Goal: Transaction & Acquisition: Purchase product/service

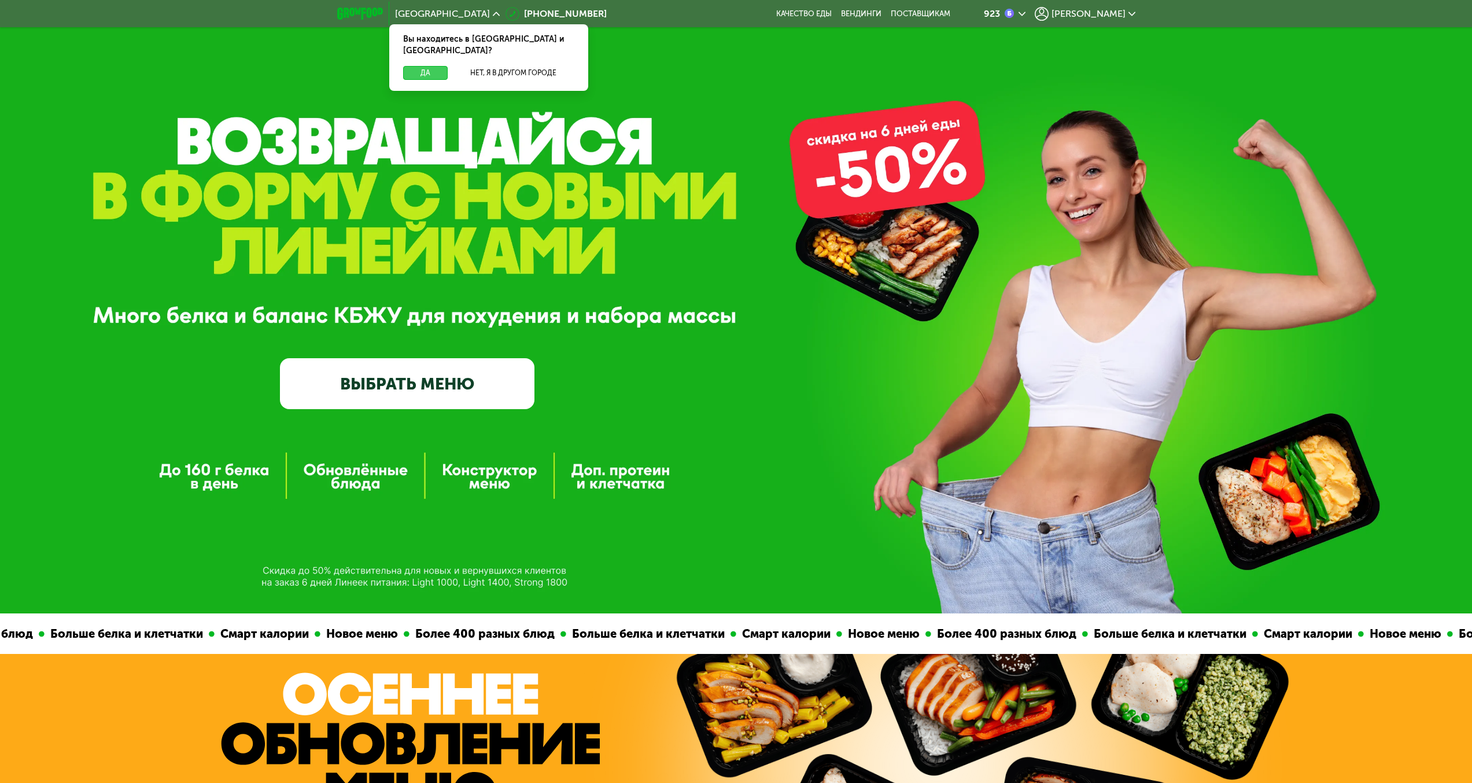
click at [411, 66] on button "Да" at bounding box center [425, 73] width 45 height 14
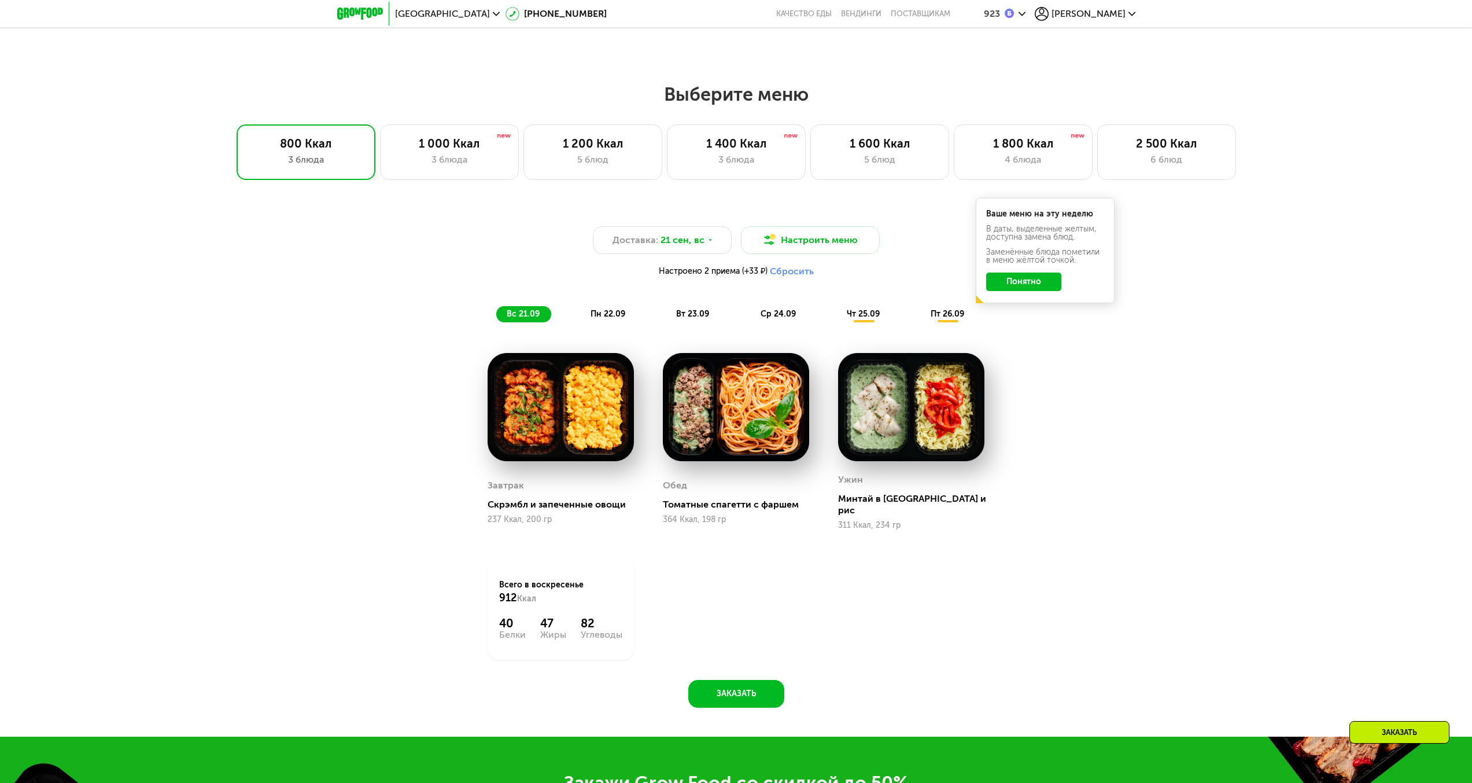
scroll to position [1157, 0]
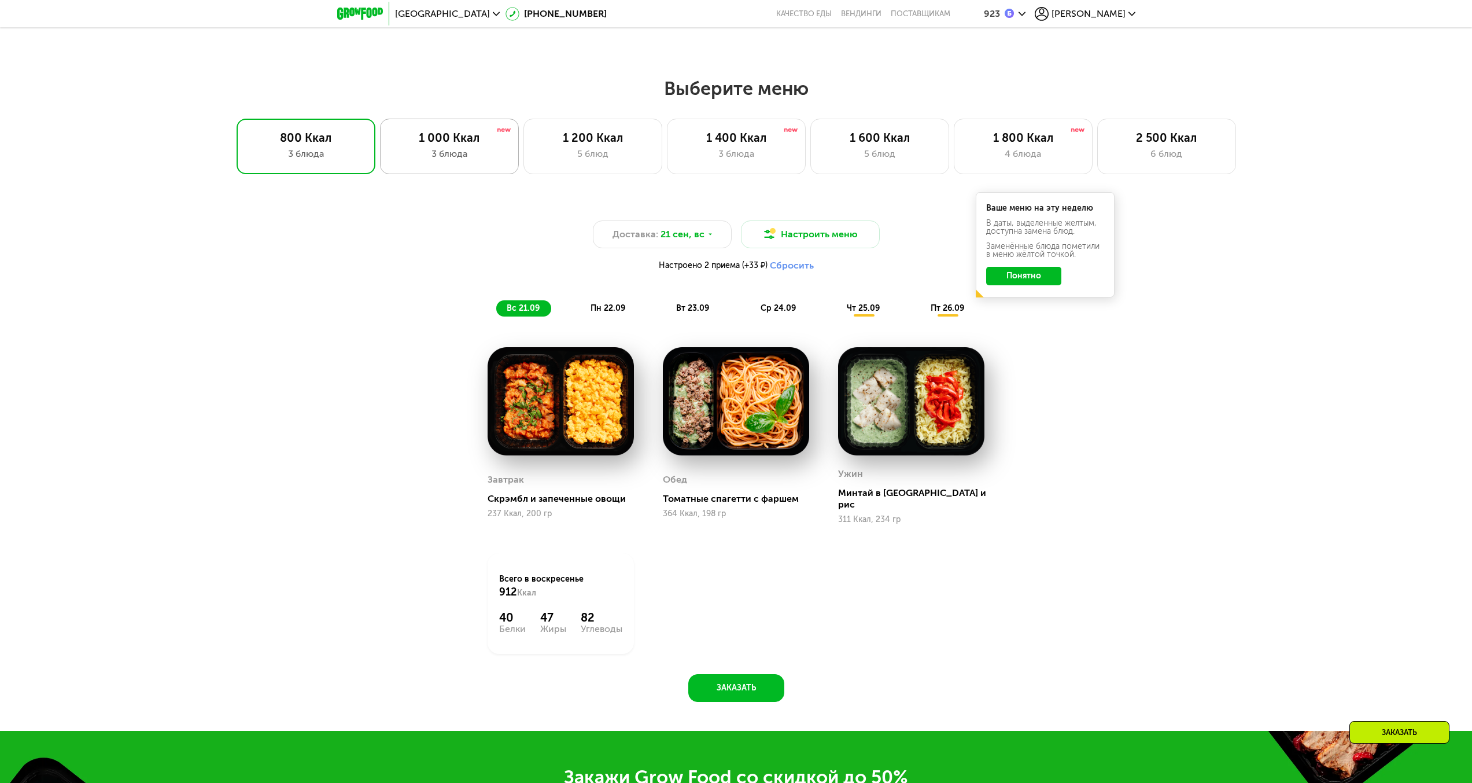
click at [454, 141] on div "1 000 Ккал" at bounding box center [449, 138] width 115 height 14
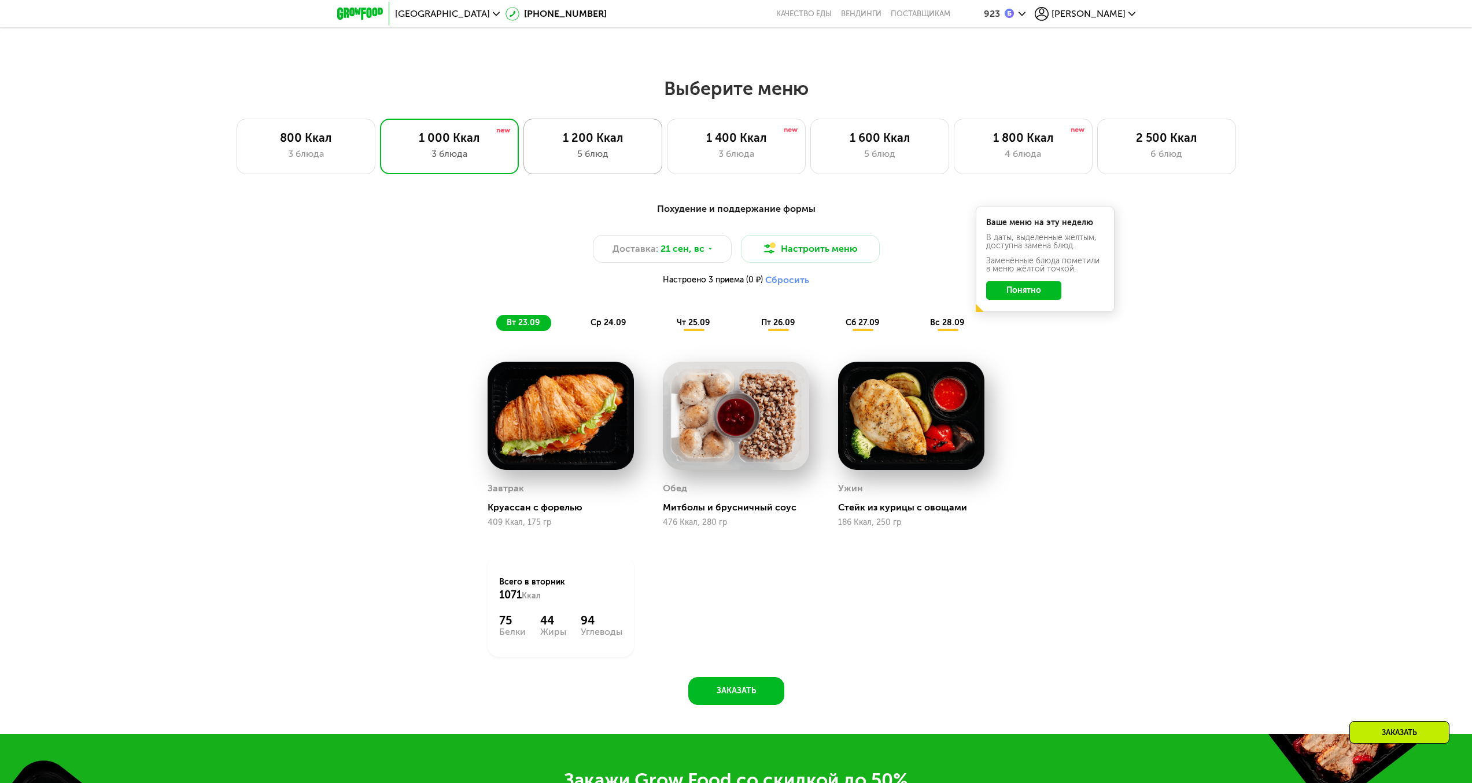
click at [635, 157] on div "5 блюд" at bounding box center [593, 154] width 115 height 14
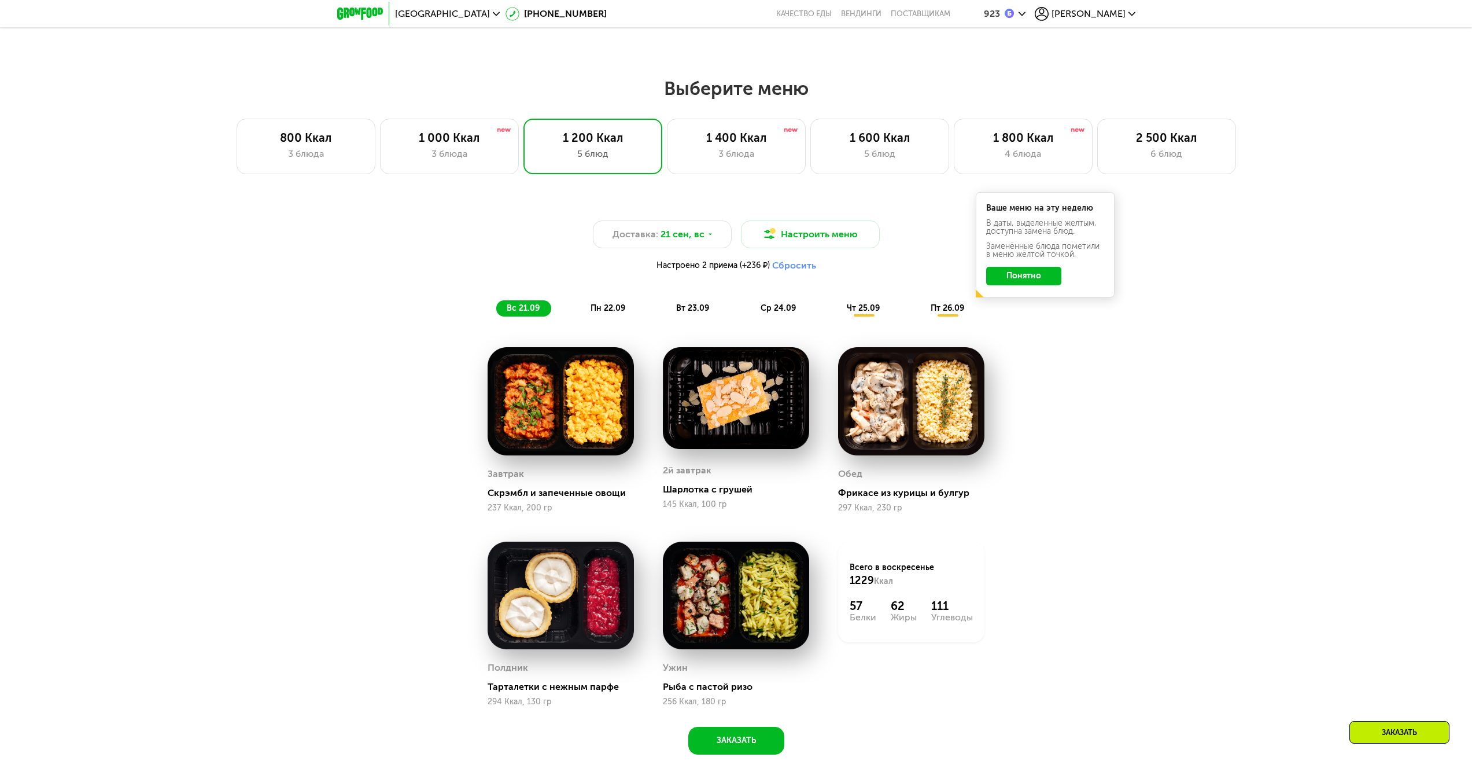
click at [719, 161] on div "3 блюда" at bounding box center [736, 154] width 115 height 14
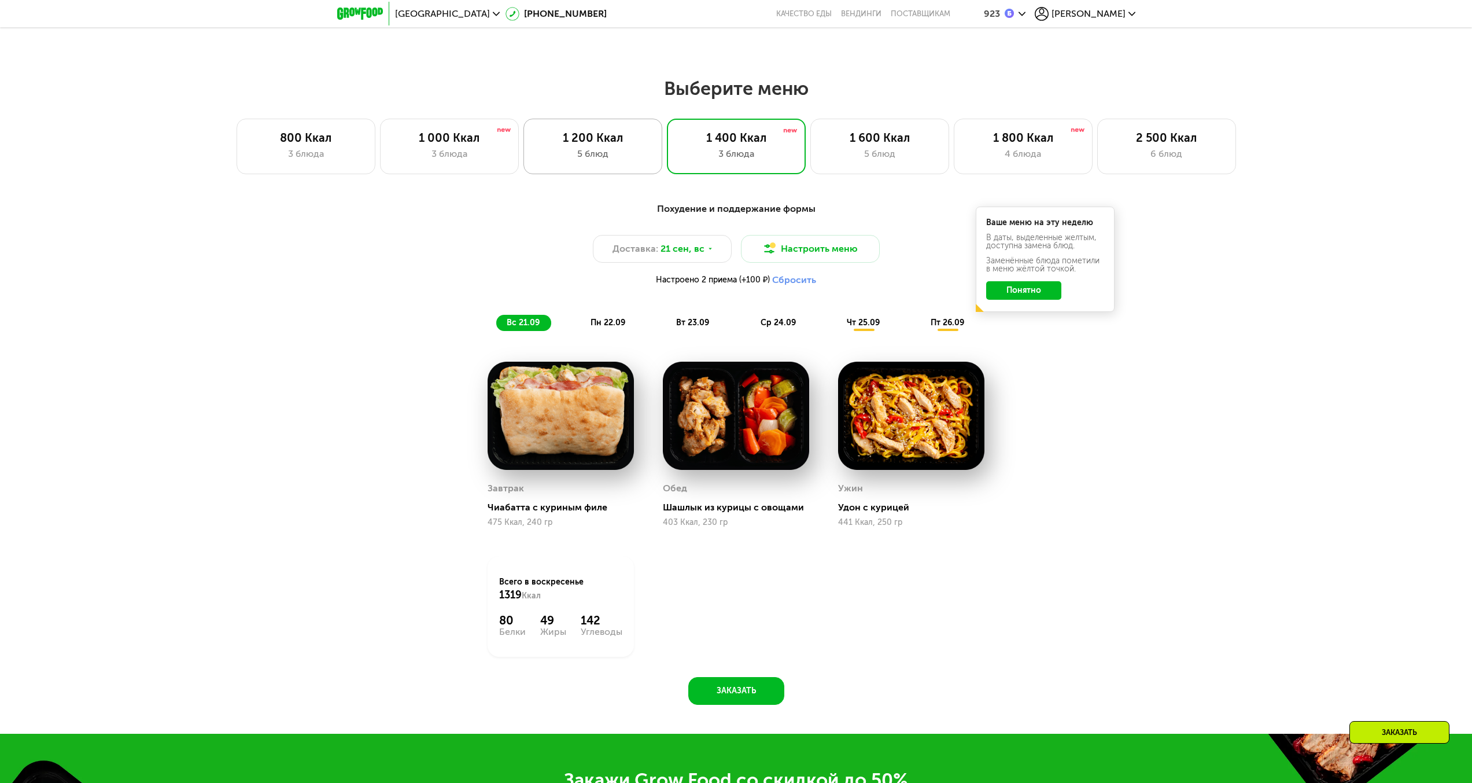
click at [639, 165] on div "1 200 Ккал 5 блюд" at bounding box center [593, 147] width 139 height 56
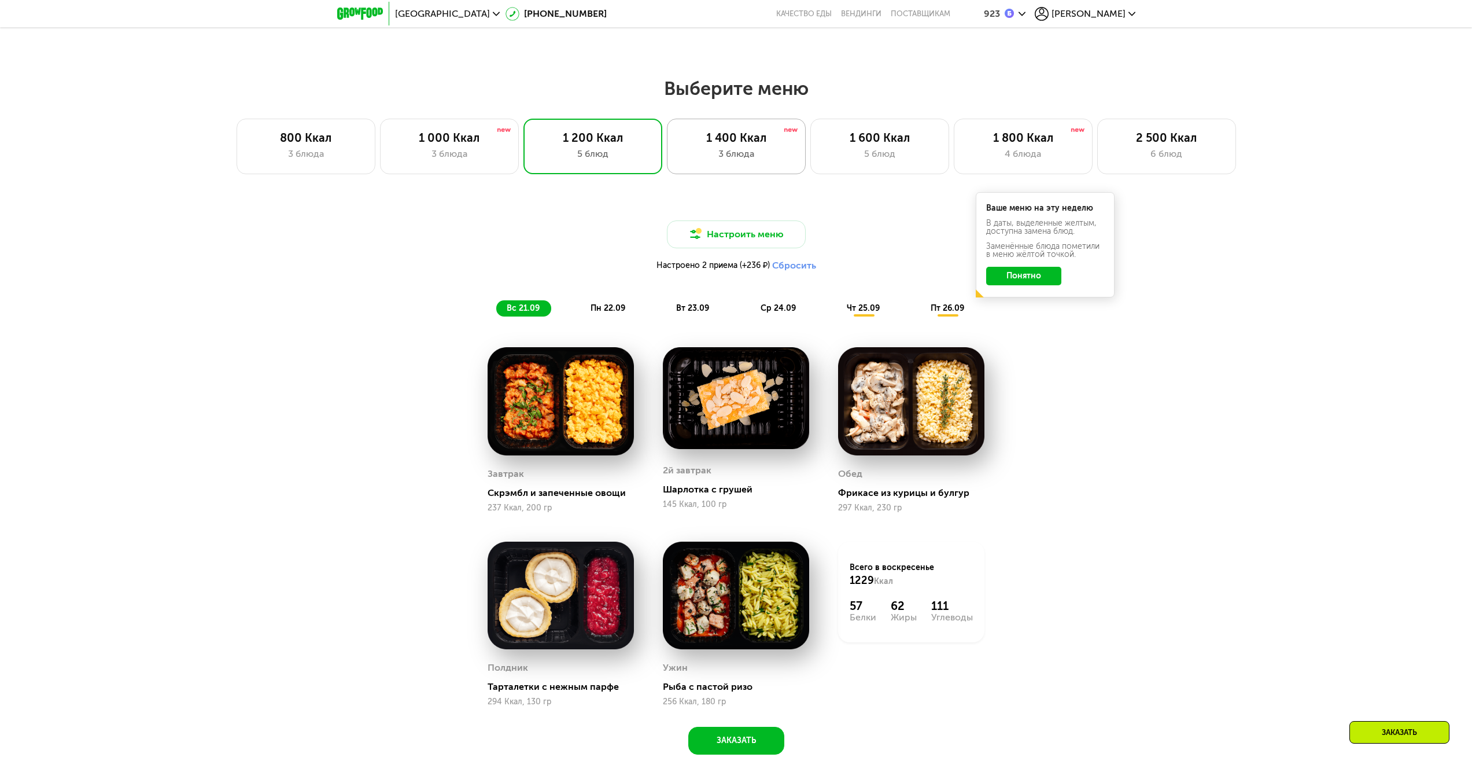
click at [694, 167] on div "1 400 Ккал 3 блюда" at bounding box center [736, 147] width 139 height 56
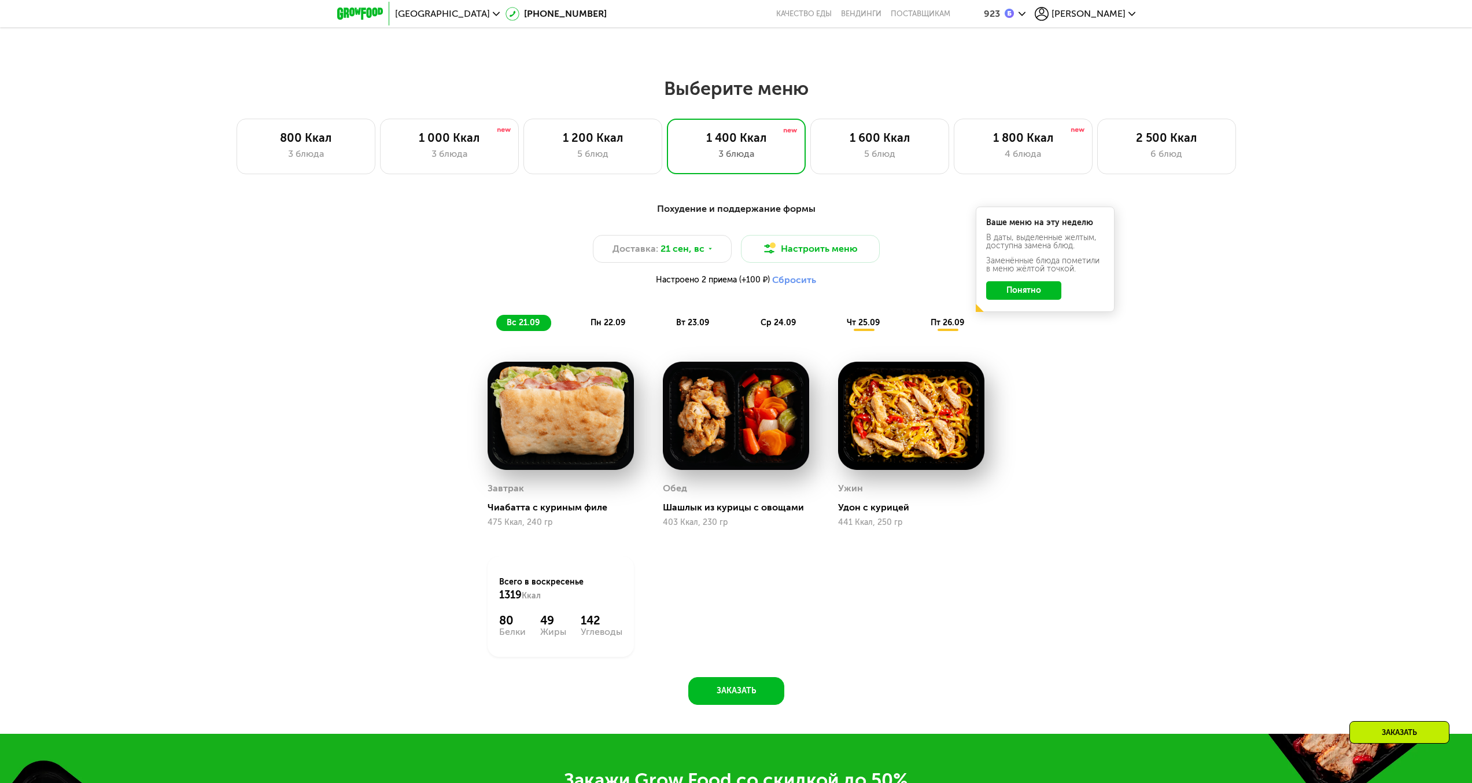
click at [738, 214] on div "Похудение и поддержание формы" at bounding box center [736, 209] width 685 height 14
click at [741, 213] on div "Похудение и поддержание формы" at bounding box center [736, 209] width 685 height 14
copy div "д"
click at [742, 215] on div "Похудение и поддержание формы" at bounding box center [736, 209] width 685 height 14
click at [735, 215] on div "Похудение и поддержание формы" at bounding box center [736, 209] width 685 height 14
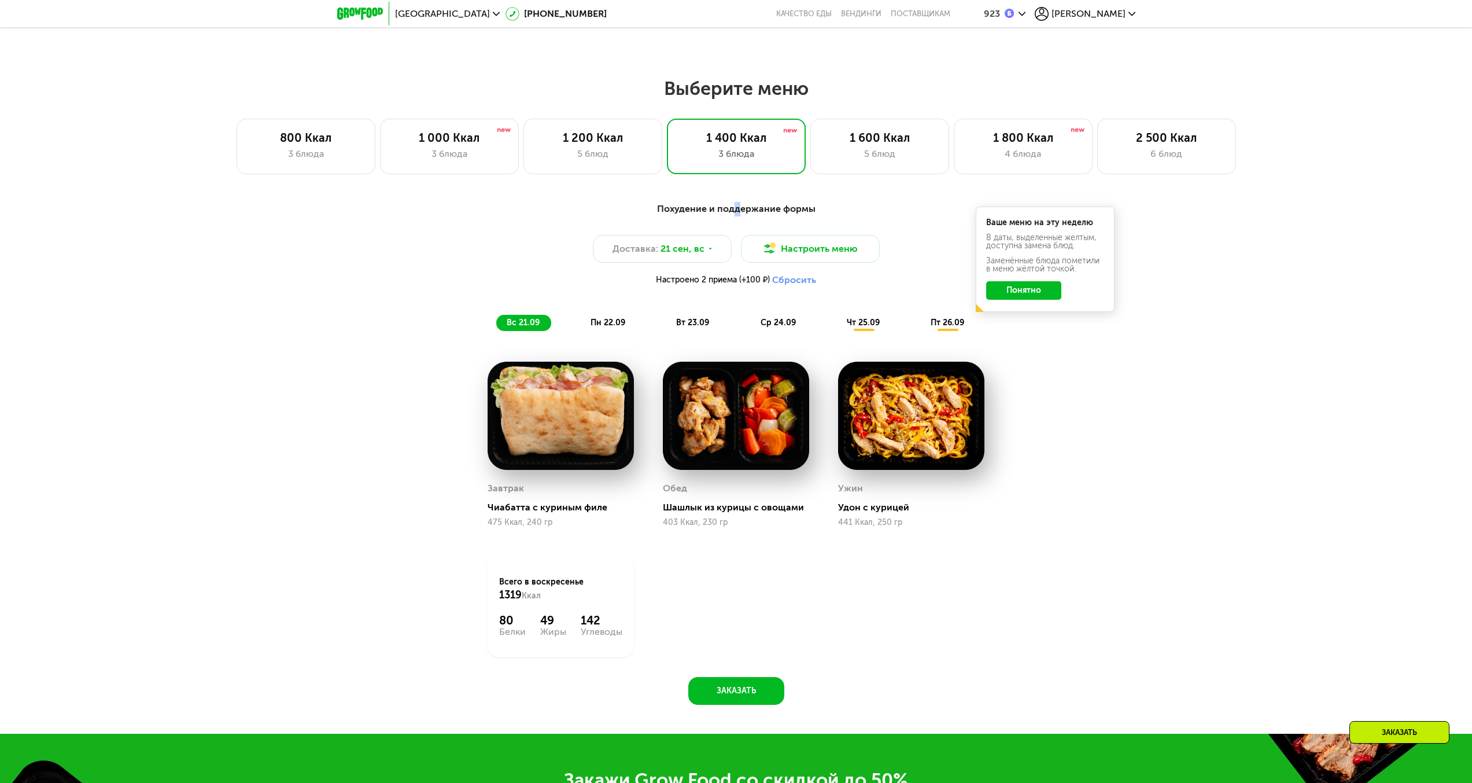
copy div "д"
click at [741, 96] on h2 "Выберите меню" at bounding box center [736, 88] width 1398 height 23
click at [734, 97] on h2 "Выберите меню" at bounding box center [736, 88] width 1398 height 23
drag, startPoint x: 741, startPoint y: 98, endPoint x: 735, endPoint y: 99, distance: 5.9
click at [735, 99] on h2 "Выберите меню" at bounding box center [736, 88] width 1398 height 23
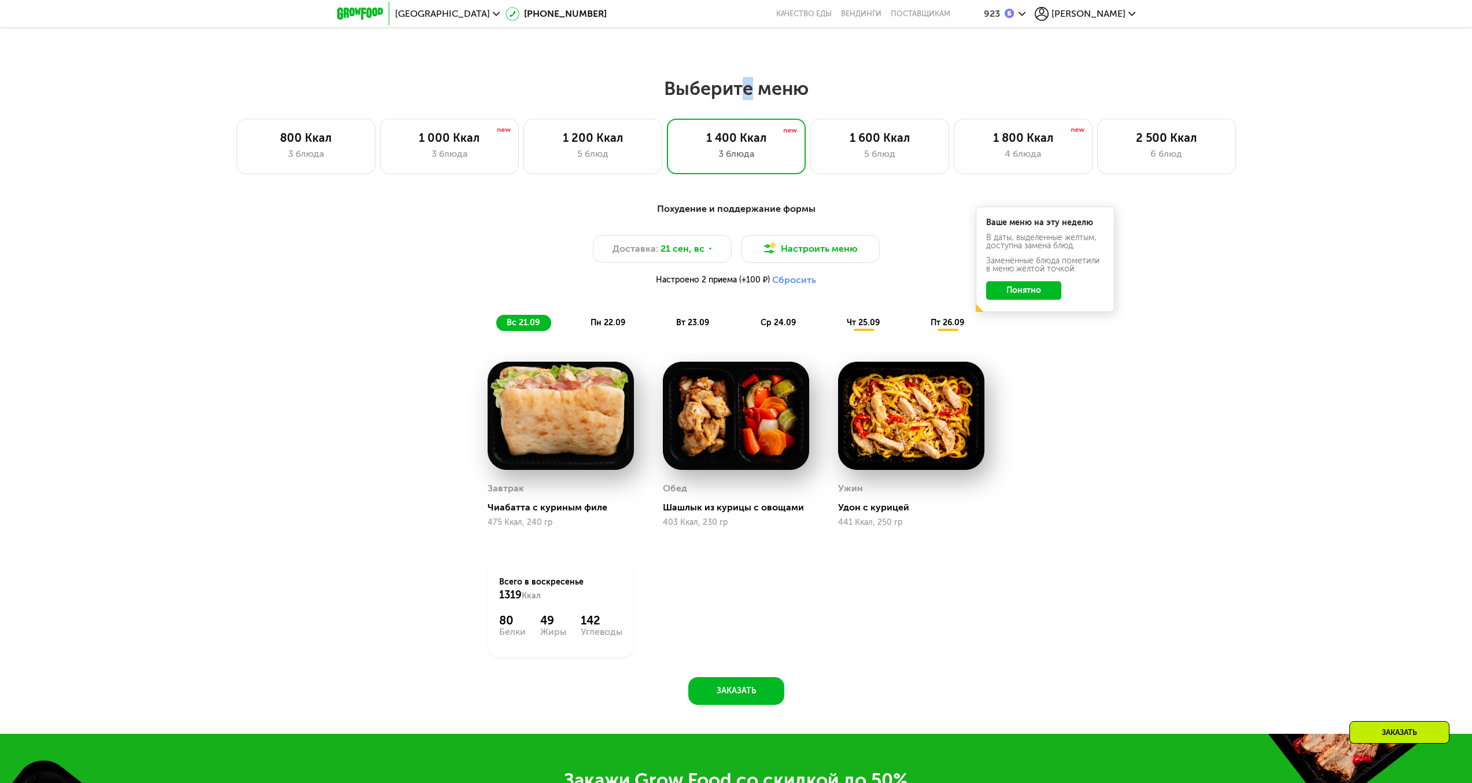
copy h2 "т"
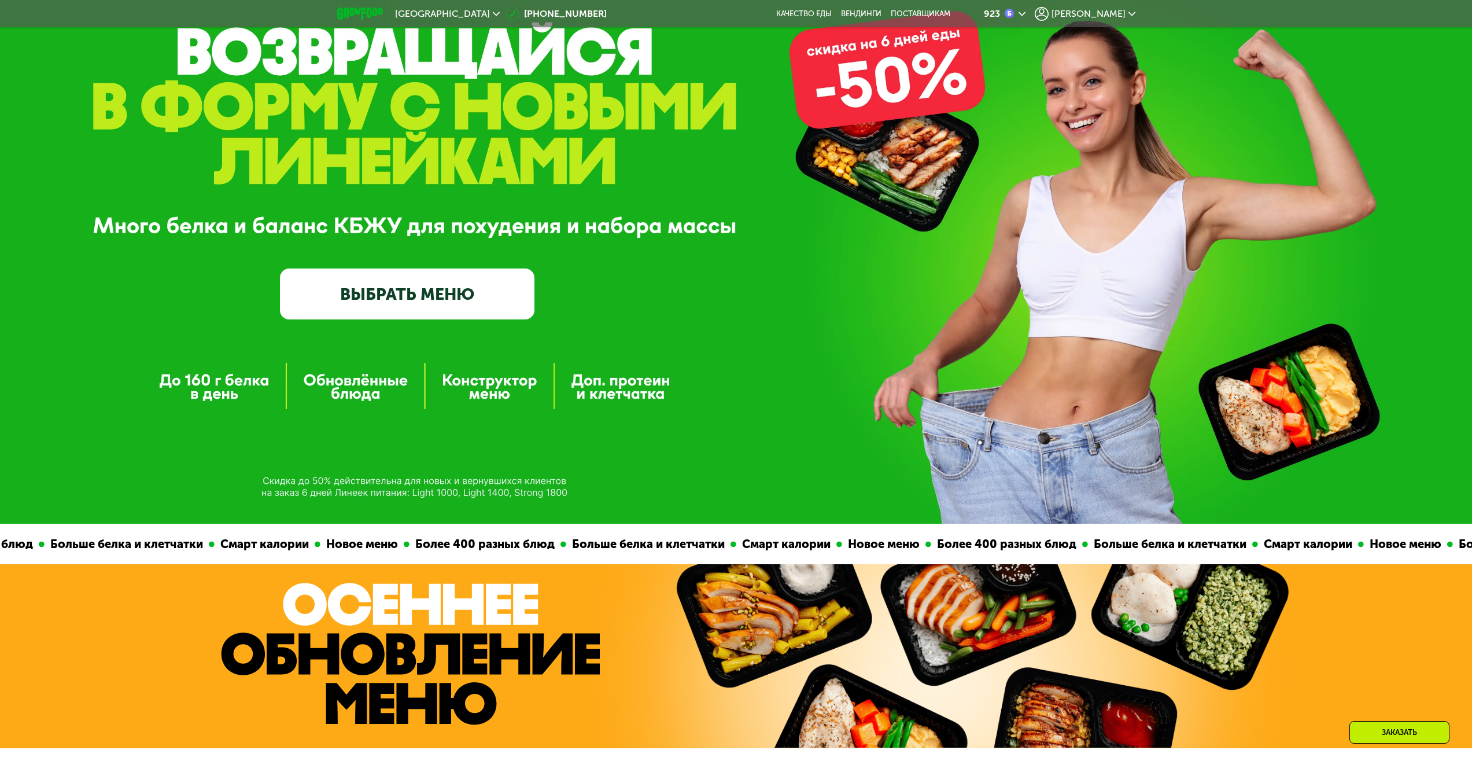
scroll to position [0, 0]
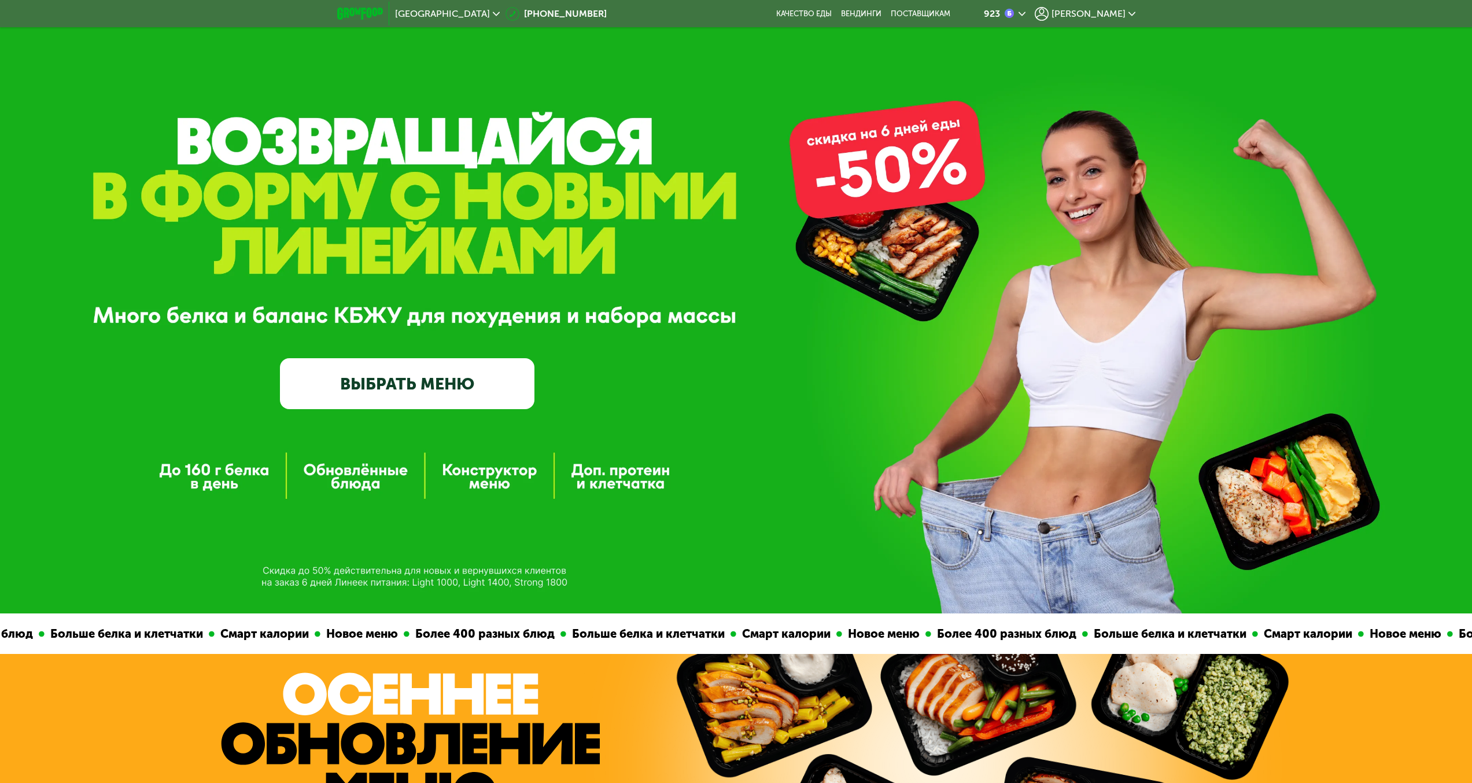
click at [349, 16] on img at bounding box center [360, 14] width 46 height 12
click at [358, 12] on img at bounding box center [360, 14] width 46 height 12
